Goal: Find specific page/section: Find specific page/section

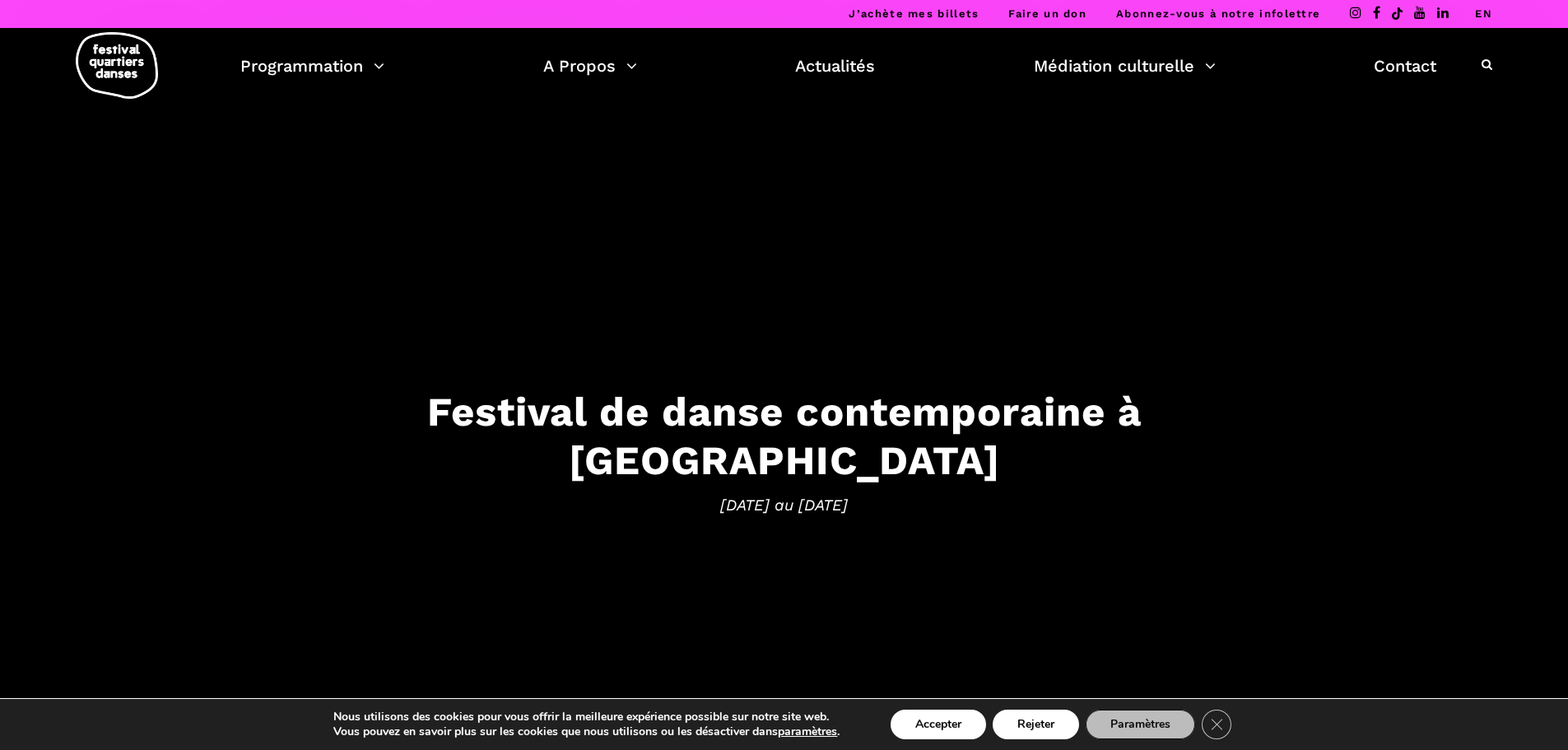
click at [1486, 65] on icon at bounding box center [1487, 64] width 11 height 11
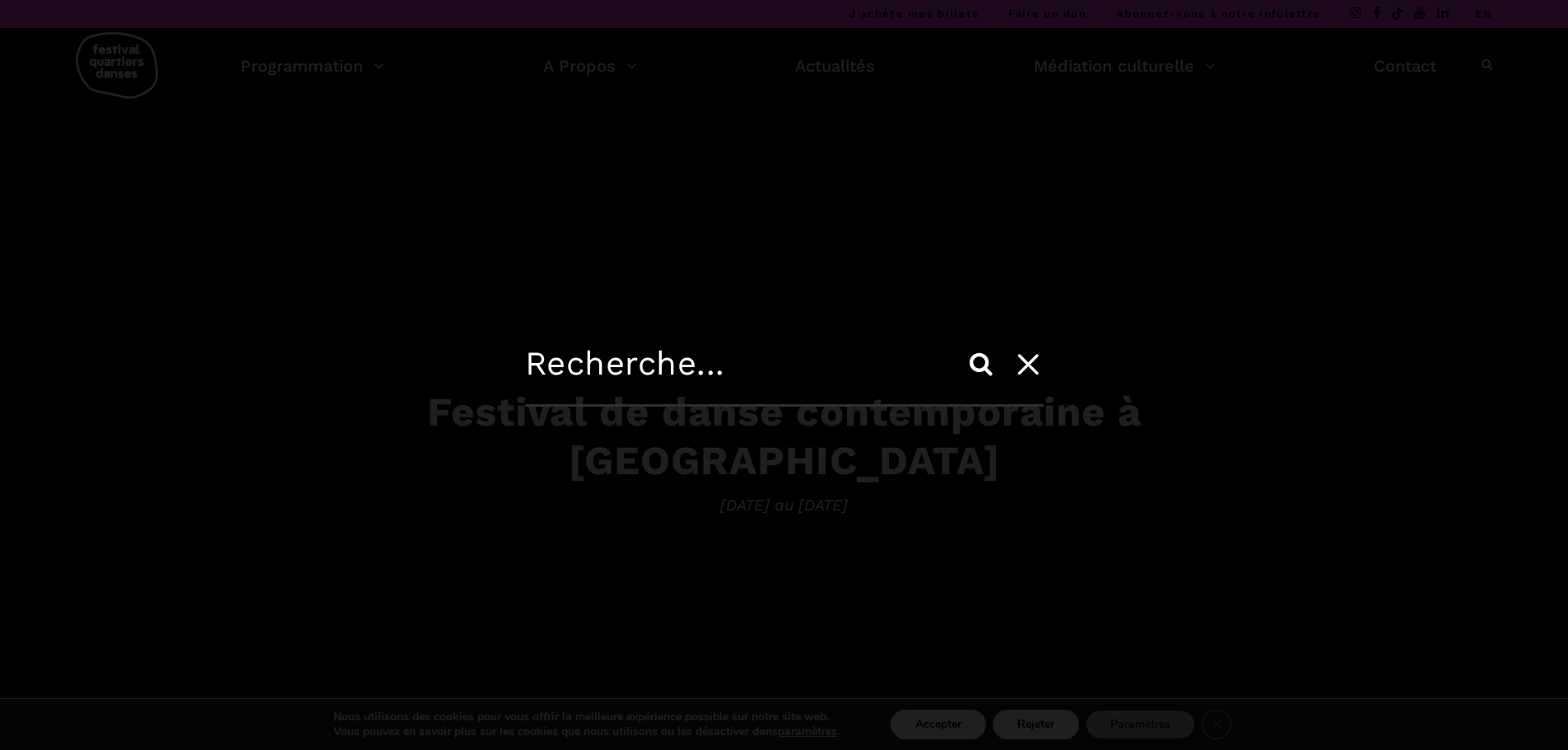
click at [717, 376] on input "text" at bounding box center [784, 375] width 518 height 63
type input "balcon"
click at [961, 344] on input "Search" at bounding box center [981, 364] width 40 height 40
click at [982, 360] on input "Search" at bounding box center [981, 364] width 40 height 40
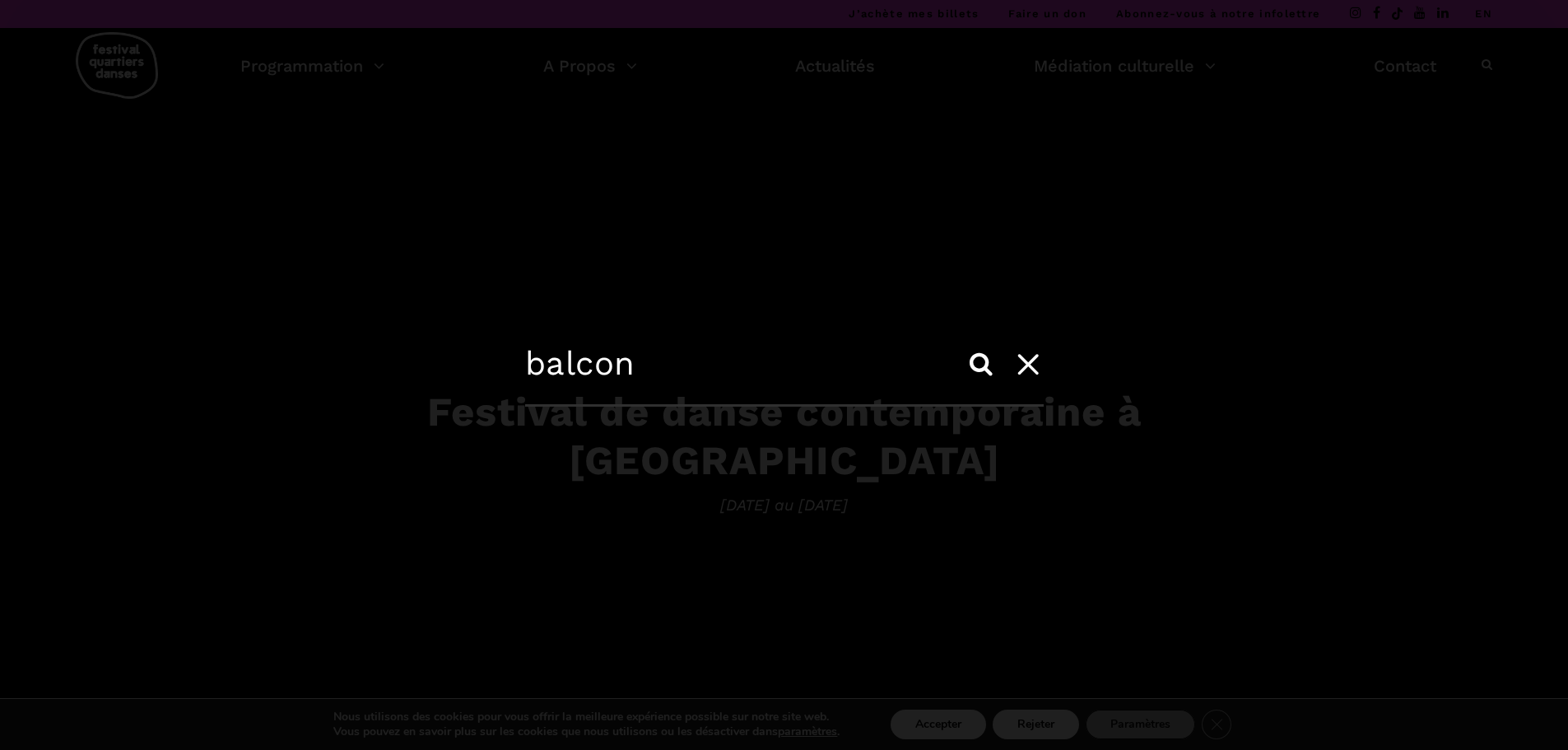
click at [1027, 362] on icon at bounding box center [1026, 363] width 45 height 46
